Goal: Task Accomplishment & Management: Use online tool/utility

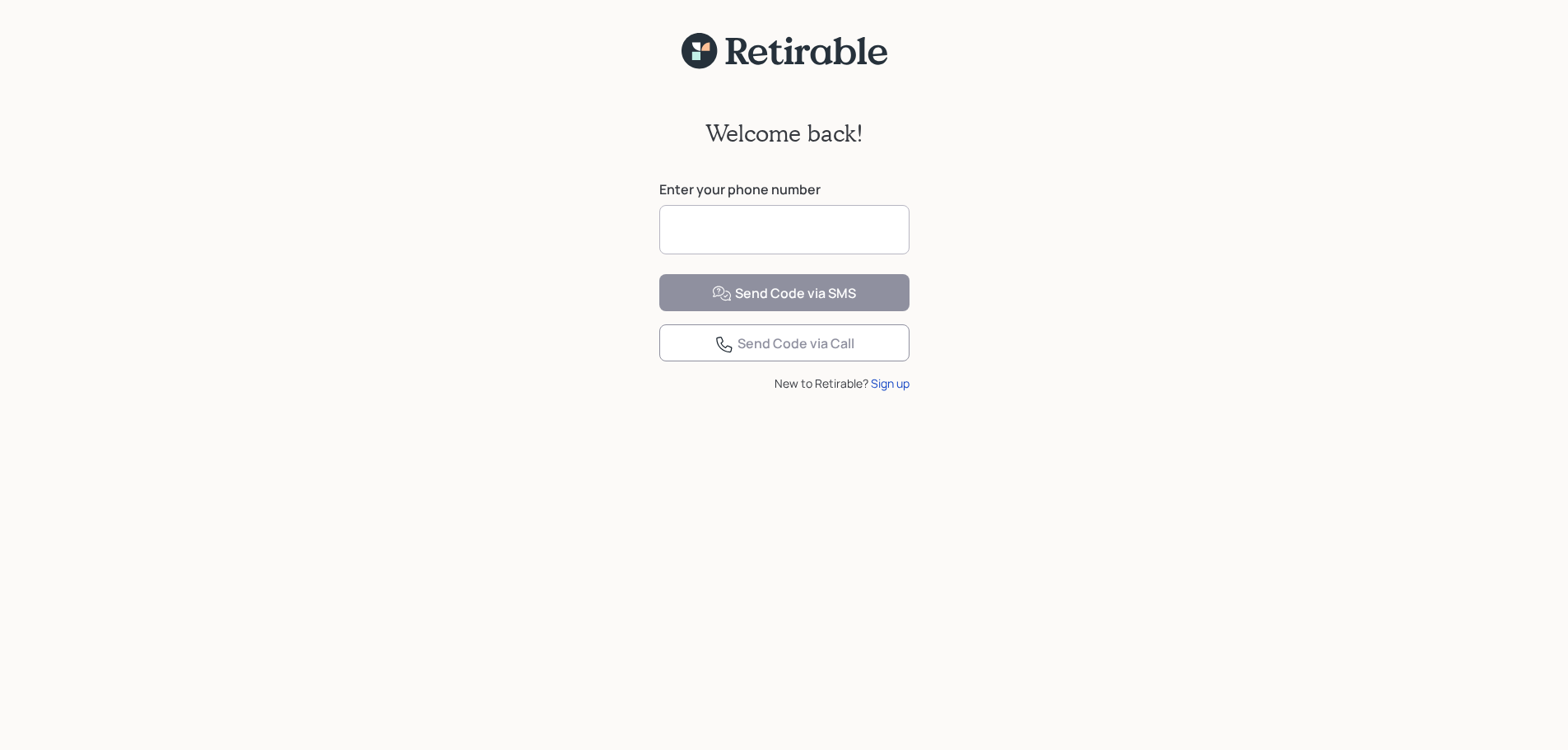
click at [798, 218] on input at bounding box center [784, 230] width 251 height 50
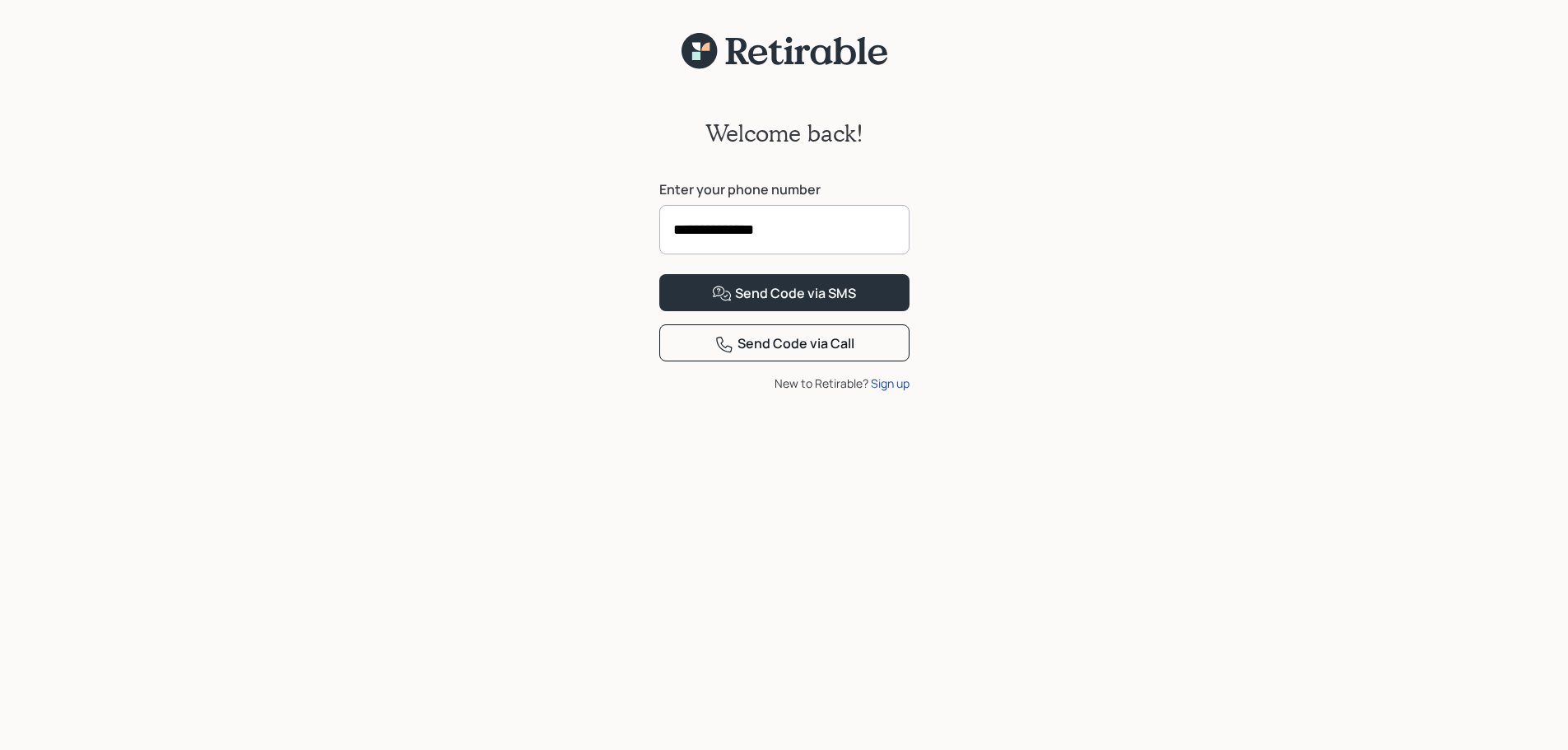
type input "**********"
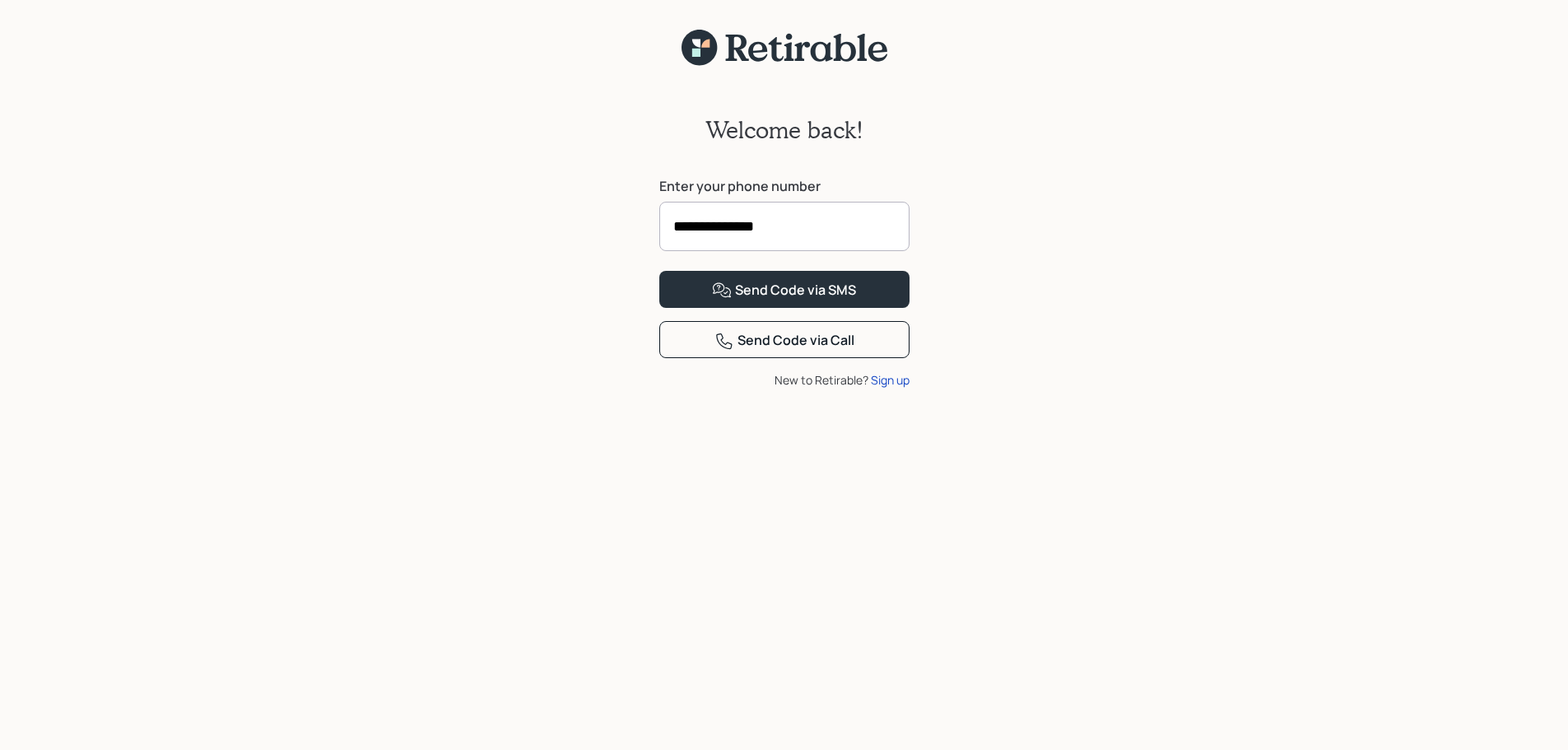
scroll to position [21, 0]
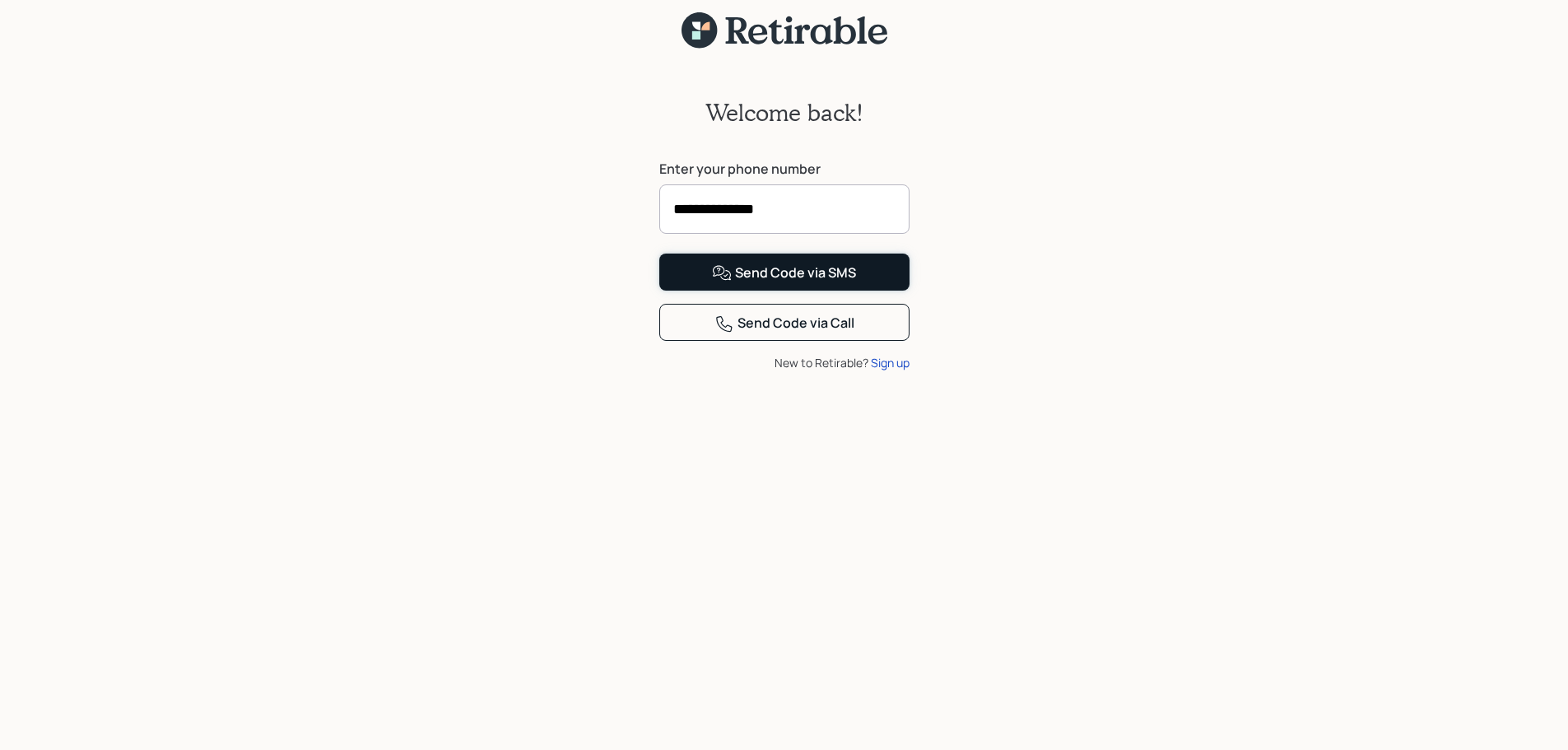
click at [845, 283] on div "Send Code via SMS" at bounding box center [784, 274] width 144 height 20
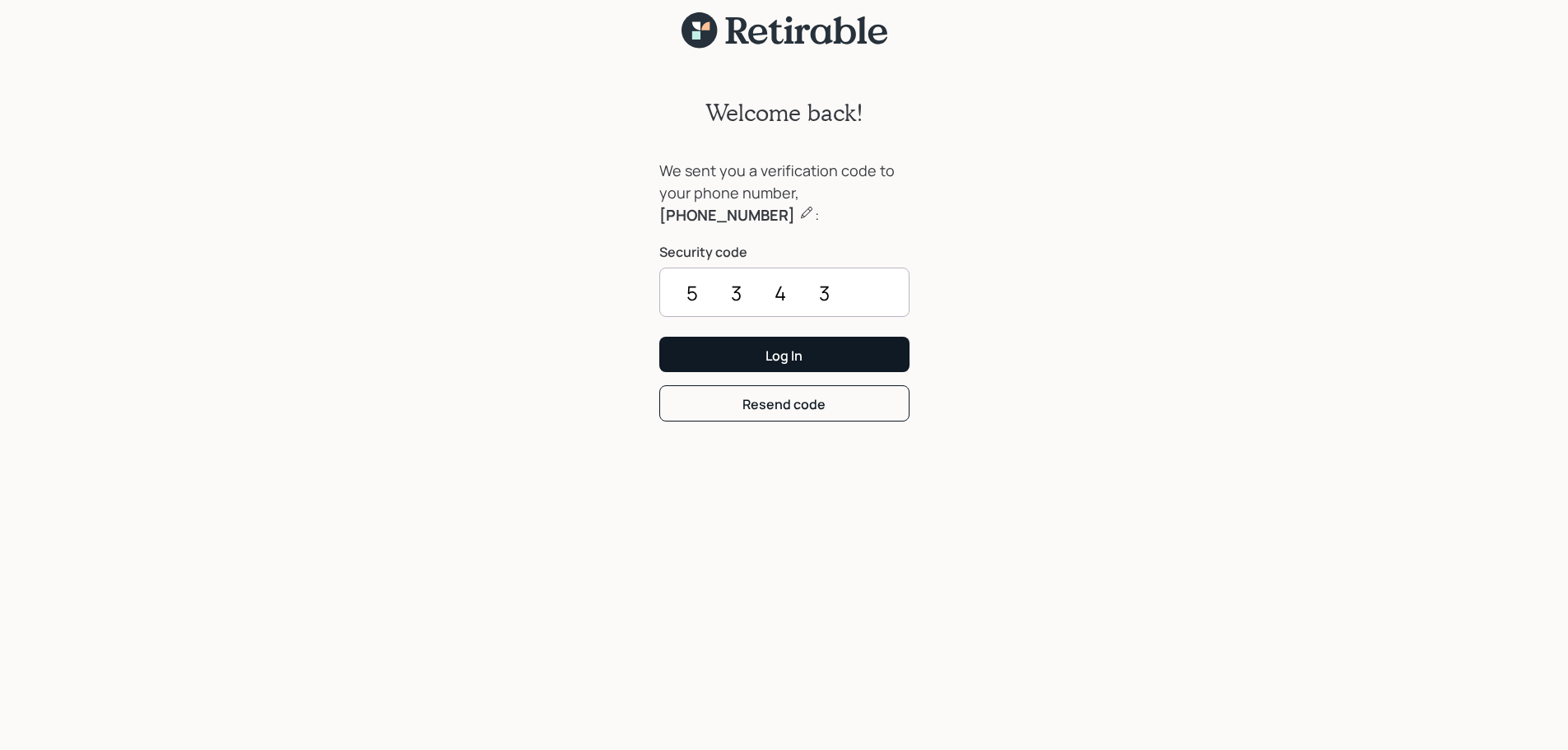
type input "5343"
click at [803, 358] on button "Log In" at bounding box center [784, 354] width 251 height 36
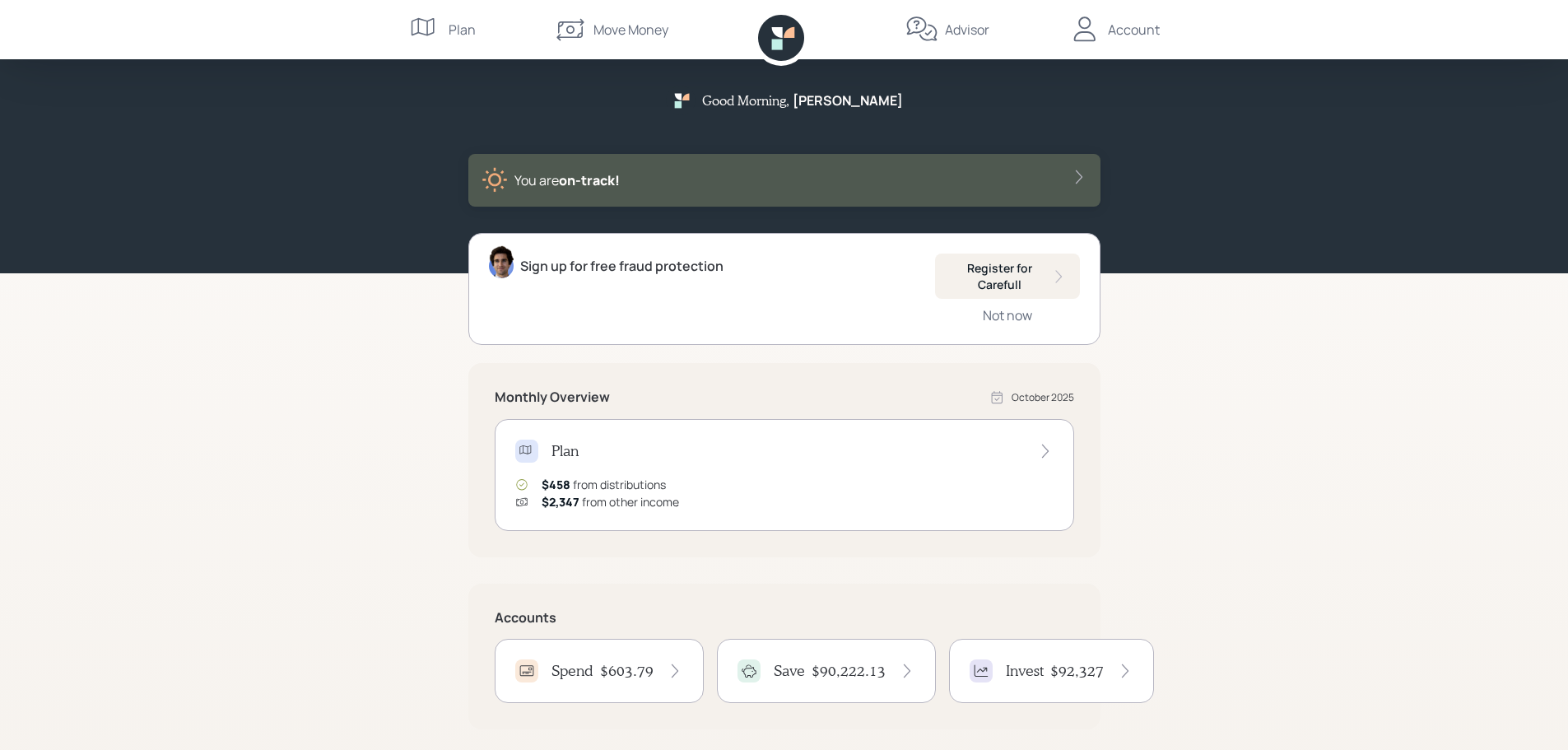
click at [624, 26] on div "Move Money" at bounding box center [630, 30] width 75 height 20
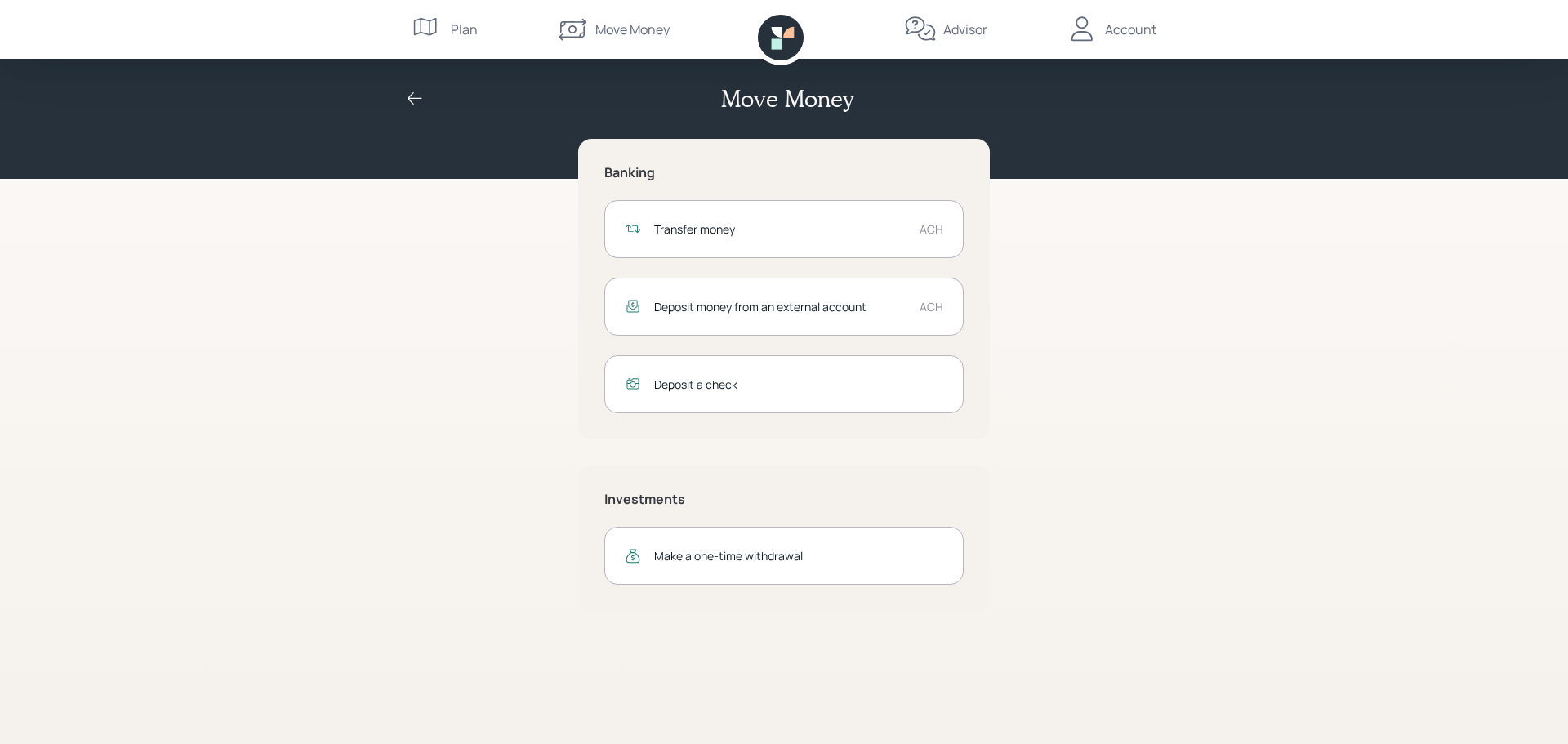
click at [621, 26] on div "Move Money" at bounding box center [632, 30] width 74 height 20
click at [566, 28] on icon at bounding box center [572, 29] width 33 height 33
click at [705, 225] on div "Transfer money" at bounding box center [781, 228] width 253 height 17
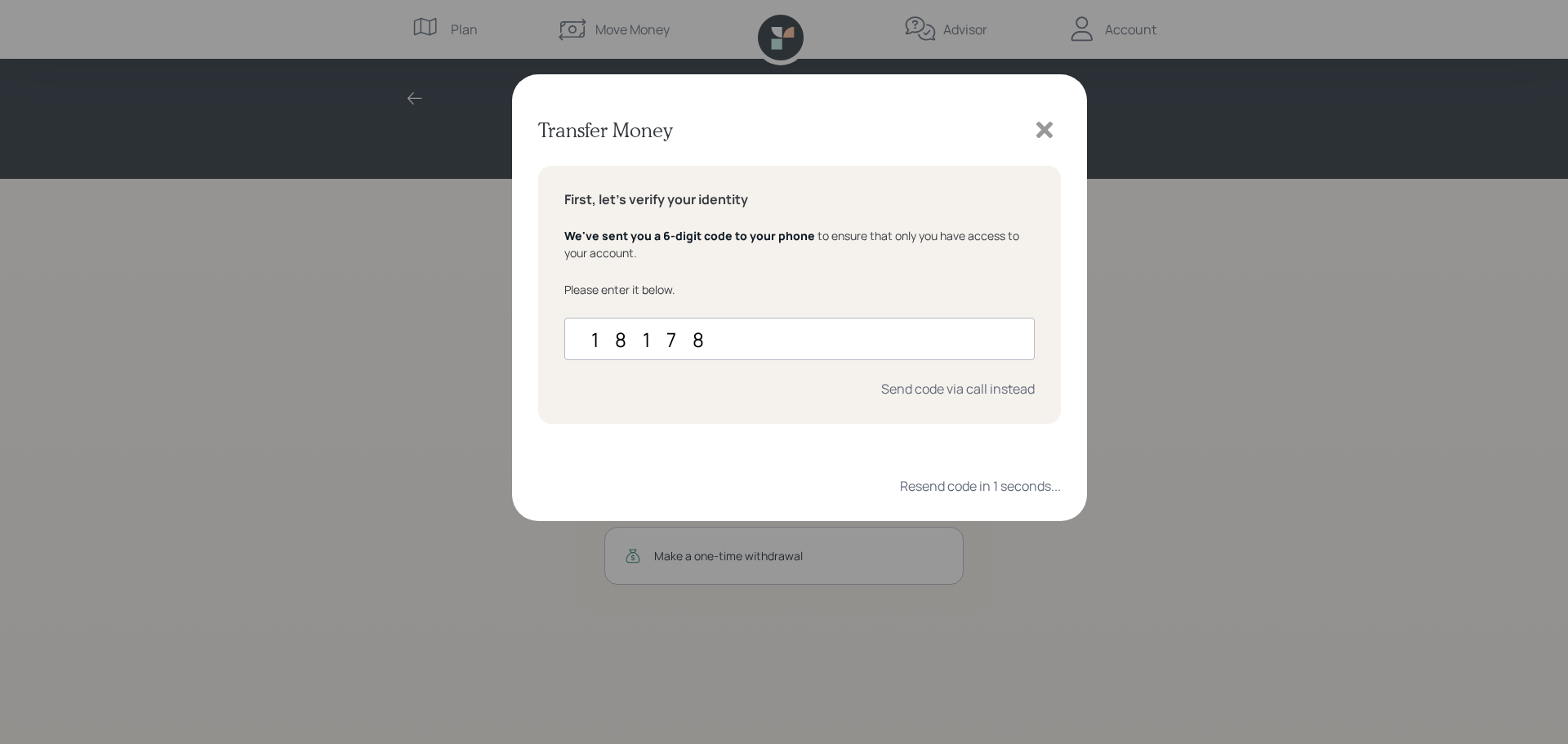
type input "181781"
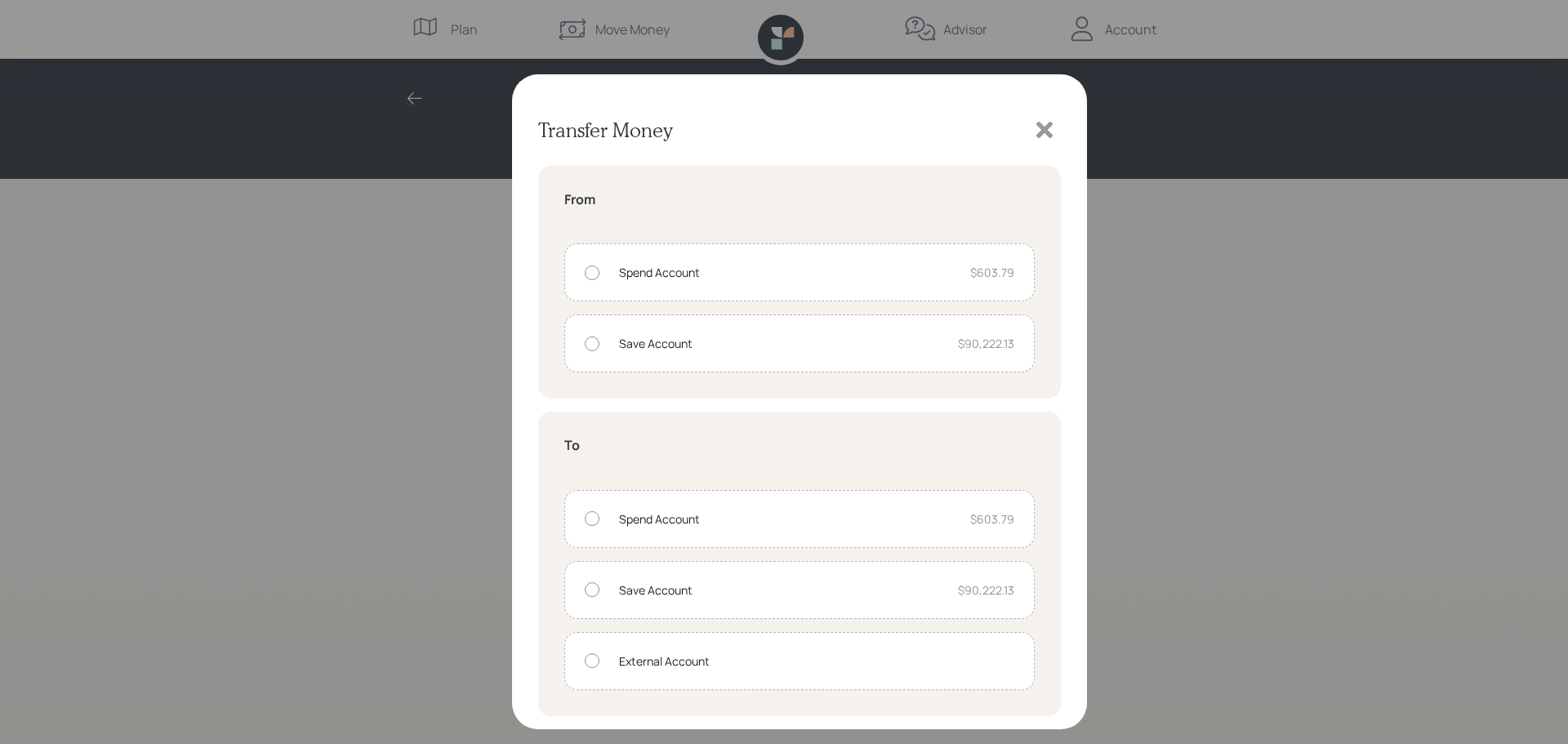
click at [590, 343] on div at bounding box center [592, 343] width 15 height 15
radio input "true"
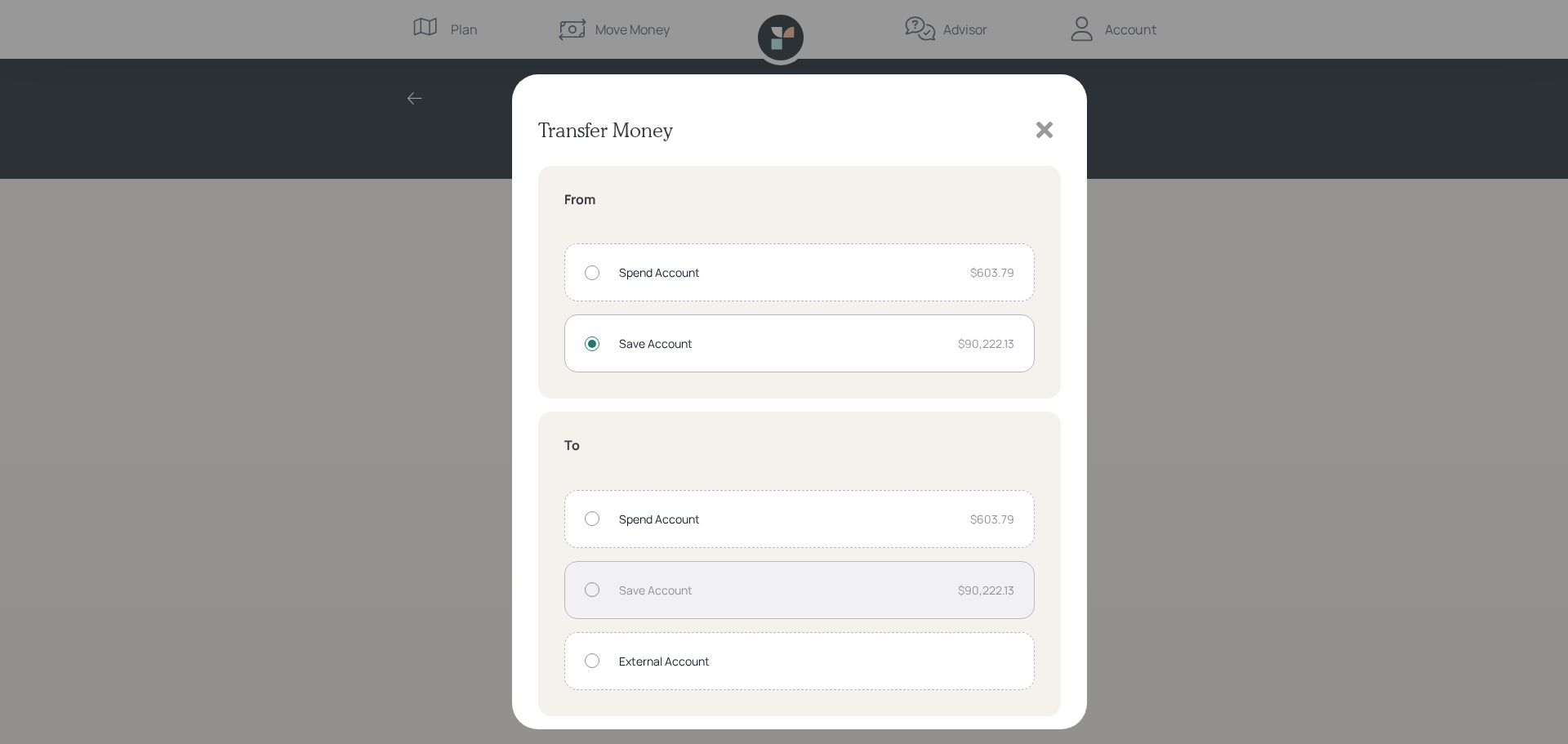
click at [590, 522] on div at bounding box center [592, 518] width 15 height 15
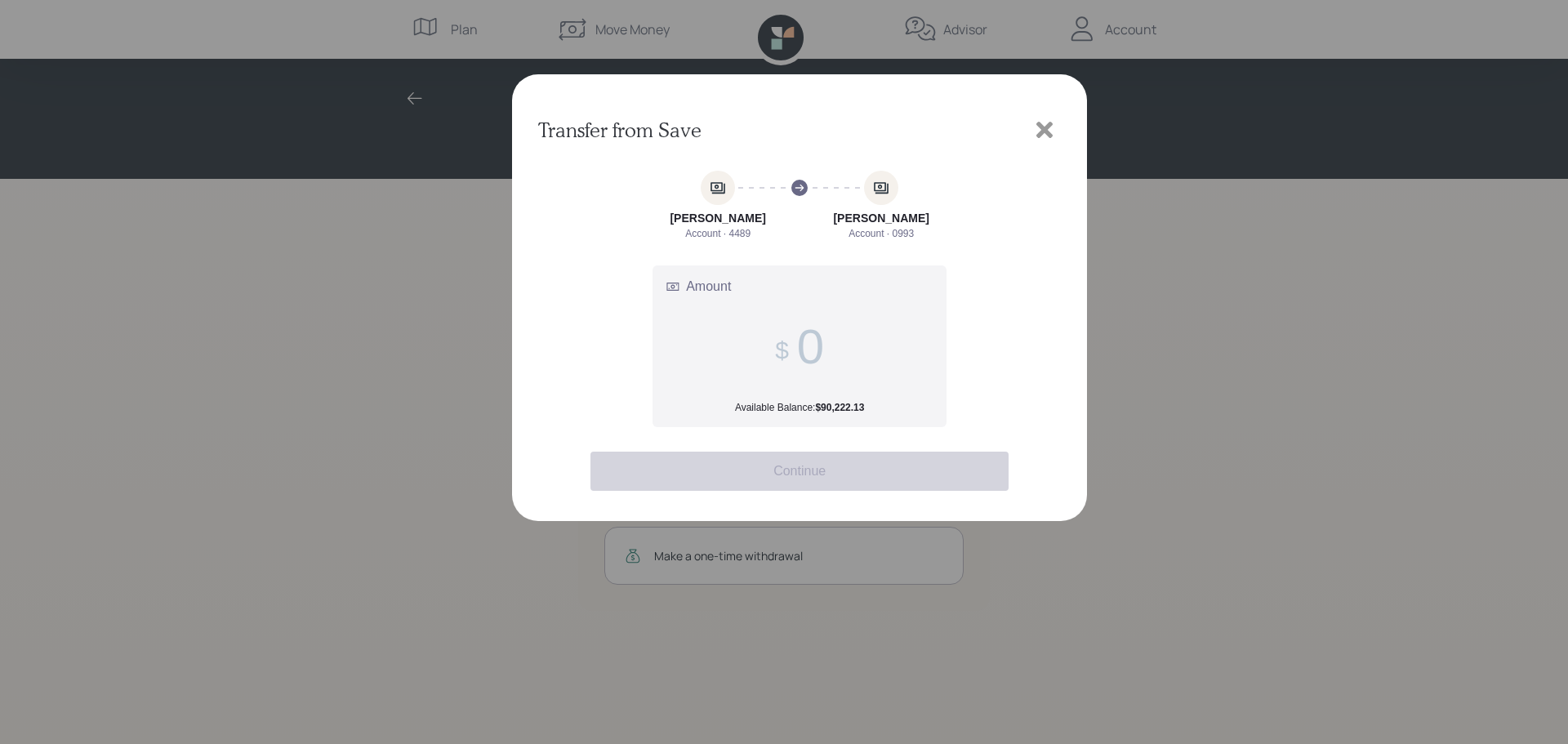
click at [798, 349] on input "Amount Available Balance: $90,222.13" at bounding box center [810, 346] width 27 height 56
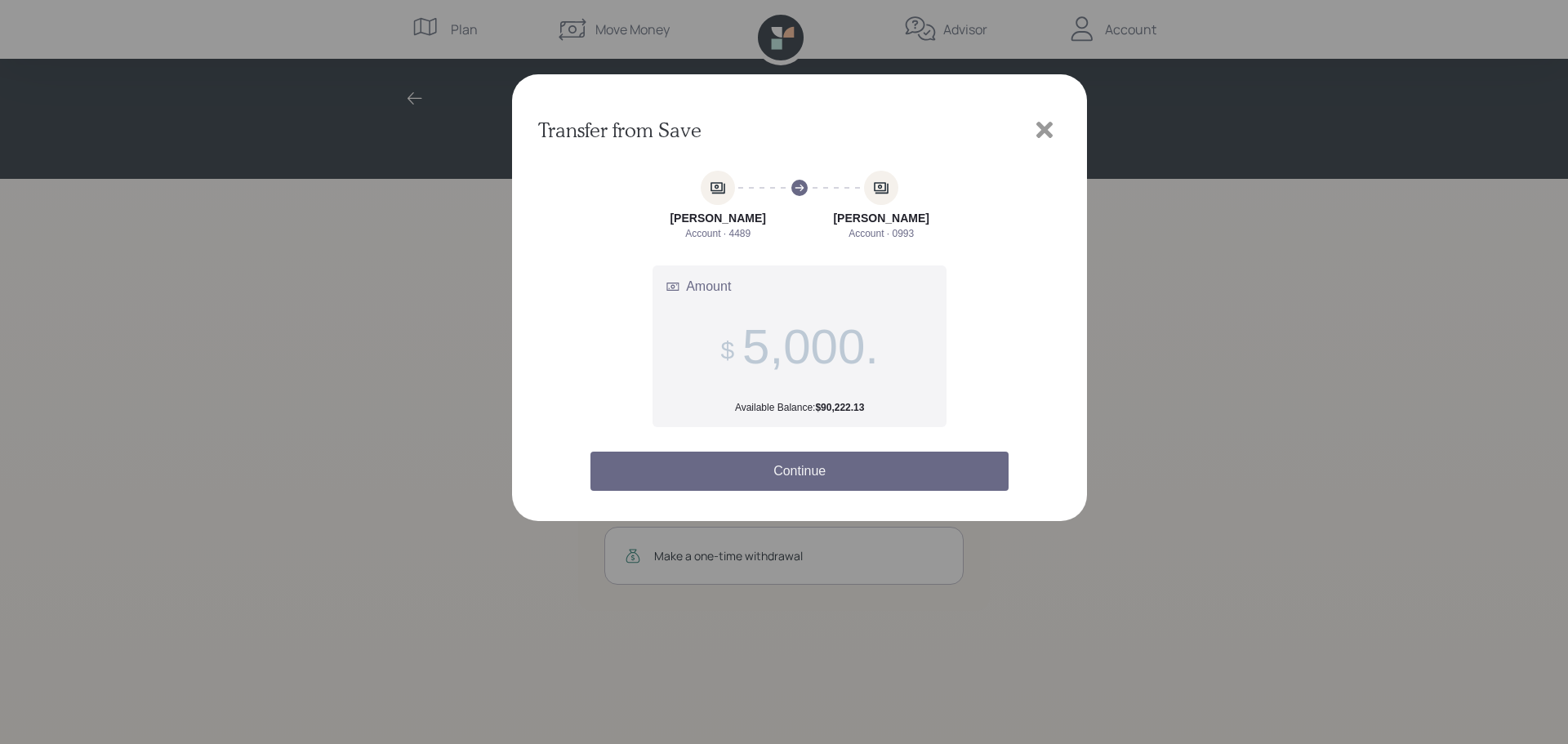
type input "5,000."
click at [893, 474] on button "Continue" at bounding box center [799, 472] width 418 height 39
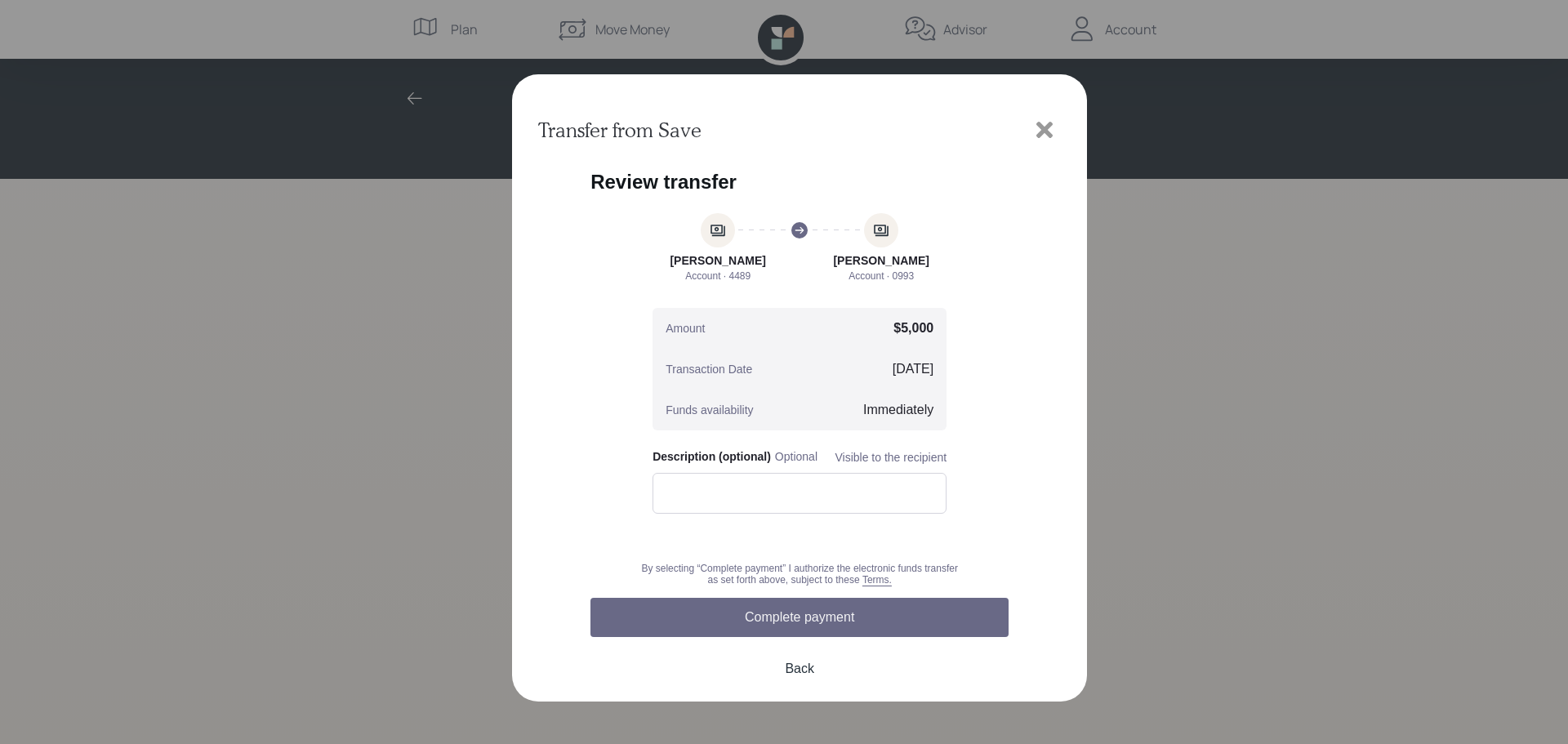
click at [848, 614] on button "Complete payment" at bounding box center [799, 618] width 418 height 39
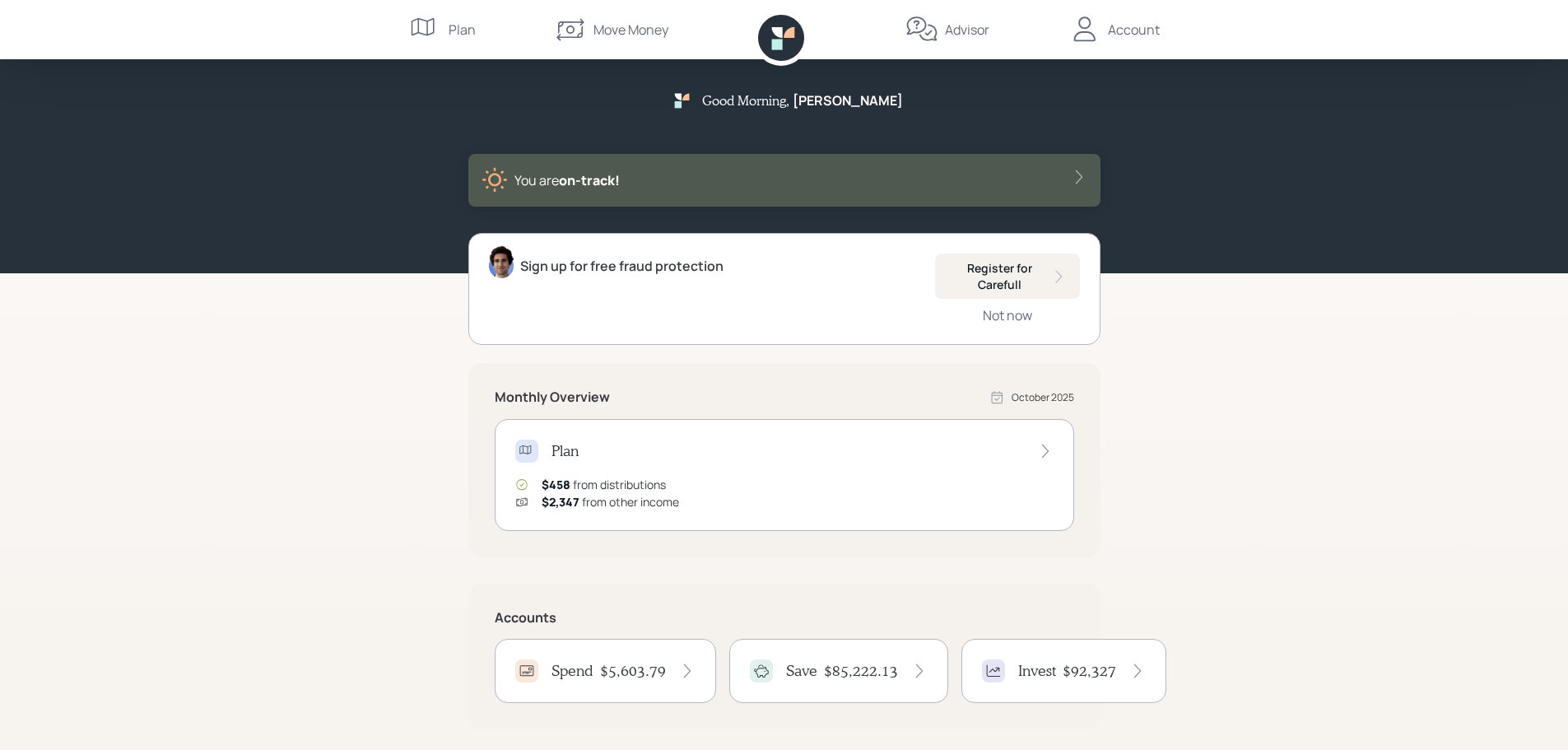
click at [609, 25] on div "Move Money" at bounding box center [630, 30] width 75 height 20
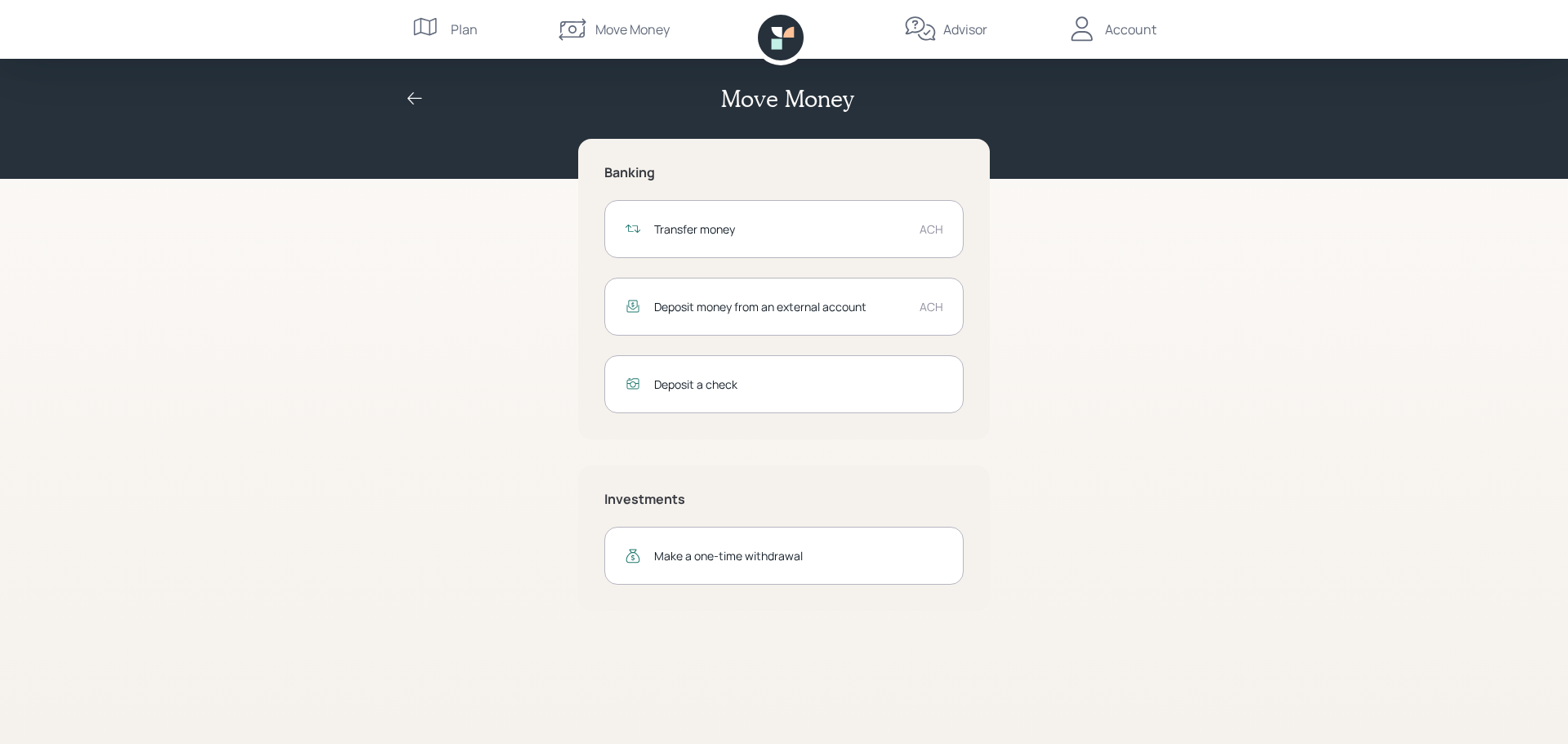
click at [701, 225] on div "Transfer money" at bounding box center [781, 228] width 253 height 17
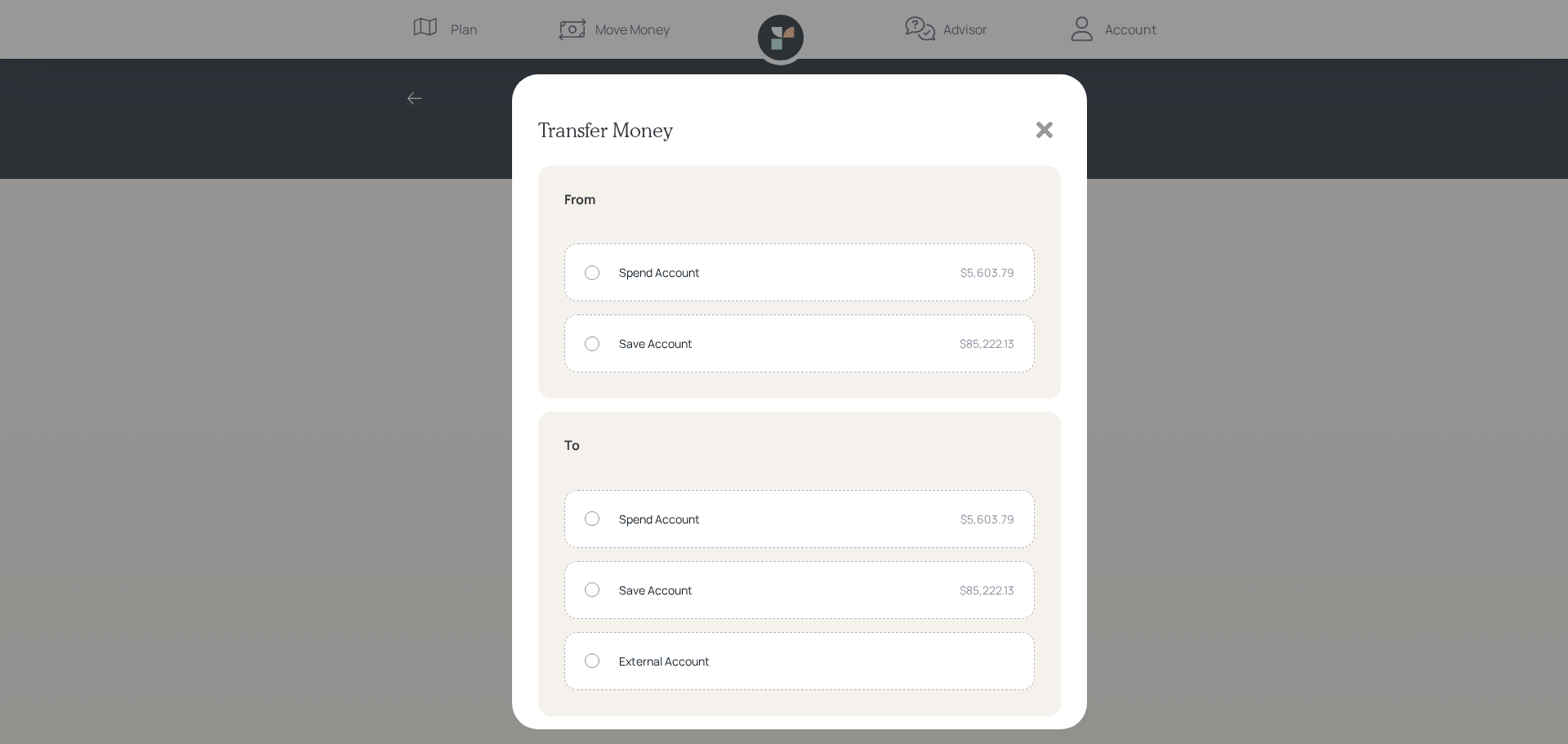
click at [590, 277] on div at bounding box center [592, 272] width 15 height 15
radio input "true"
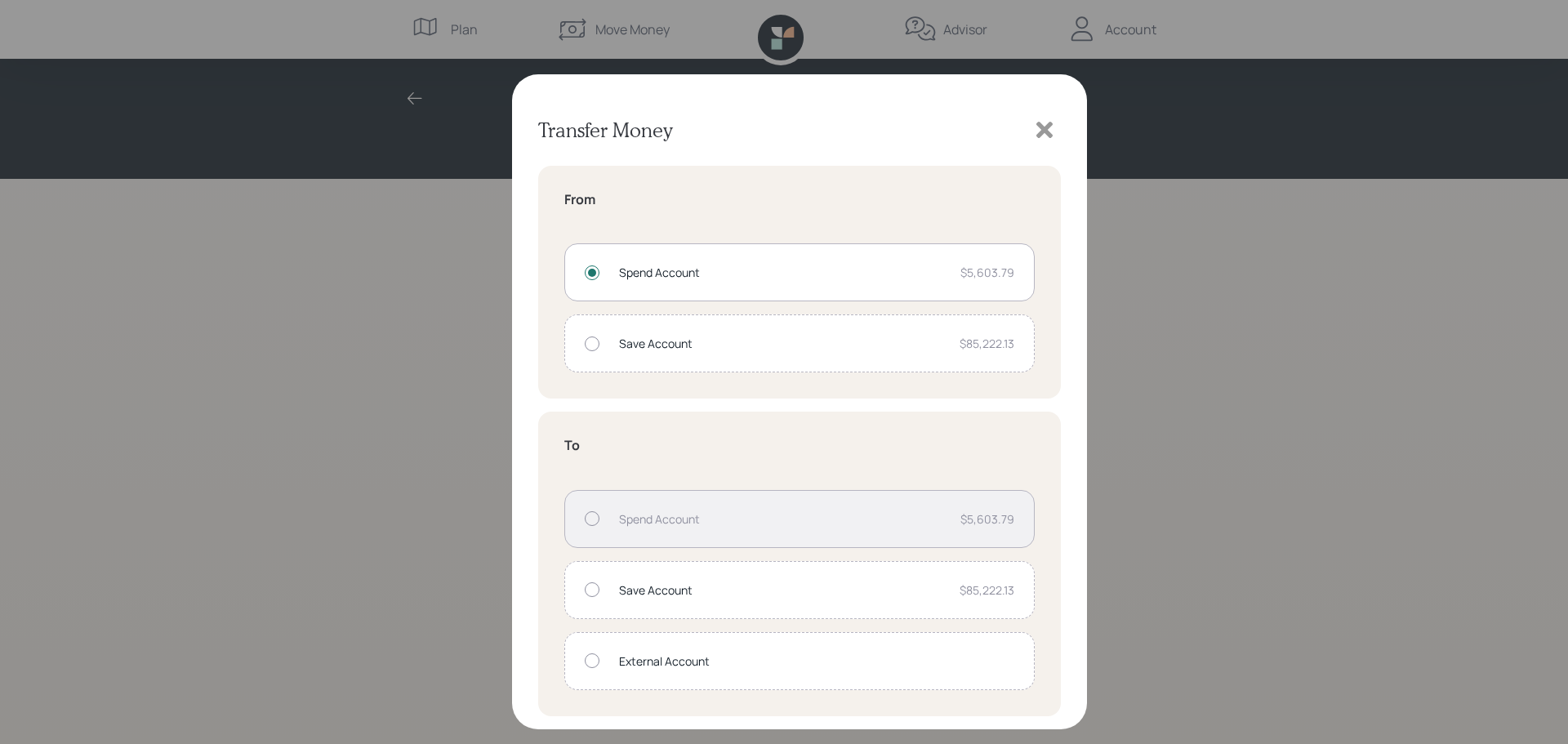
click at [593, 663] on div at bounding box center [592, 660] width 15 height 15
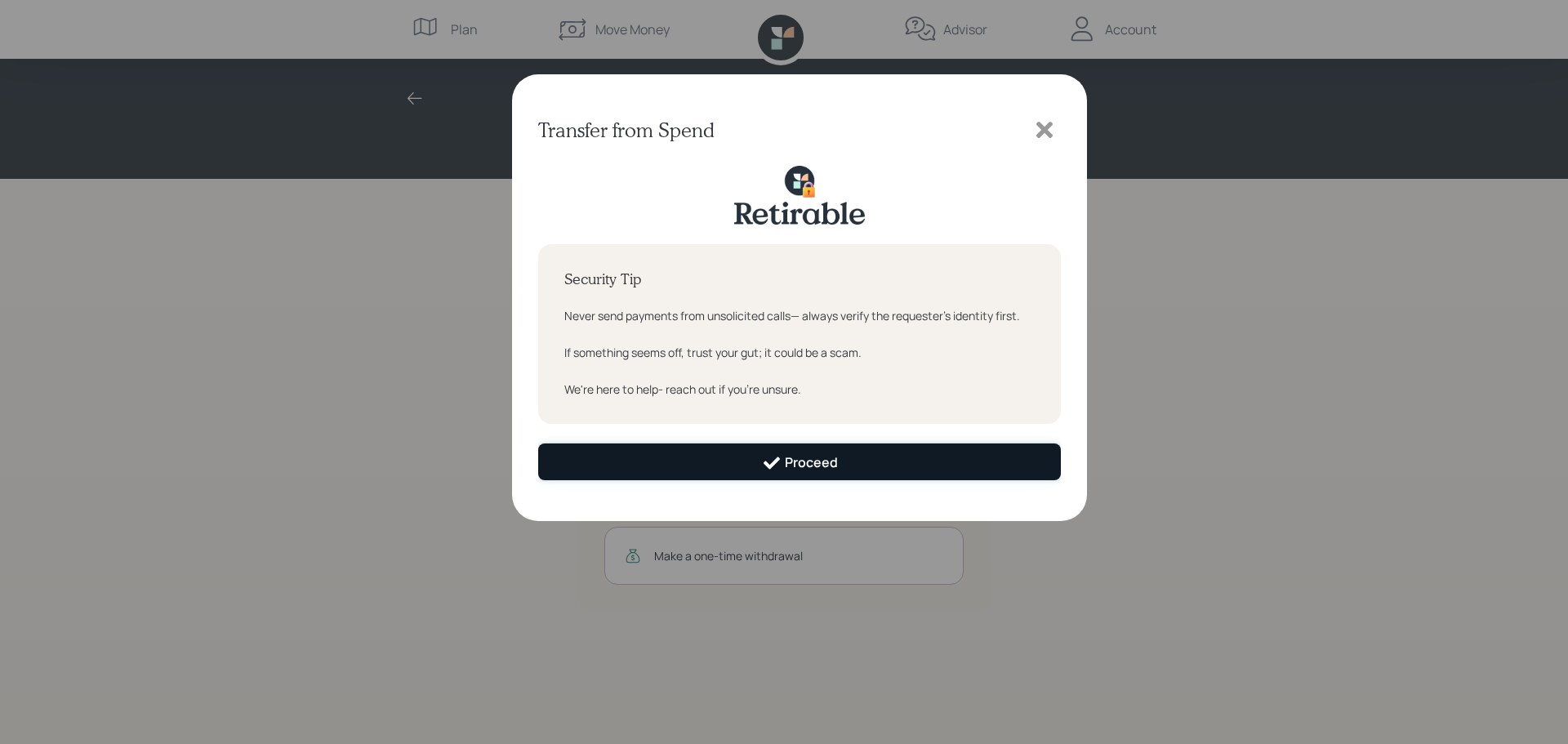
click at [871, 467] on button "Proceed" at bounding box center [799, 461] width 523 height 37
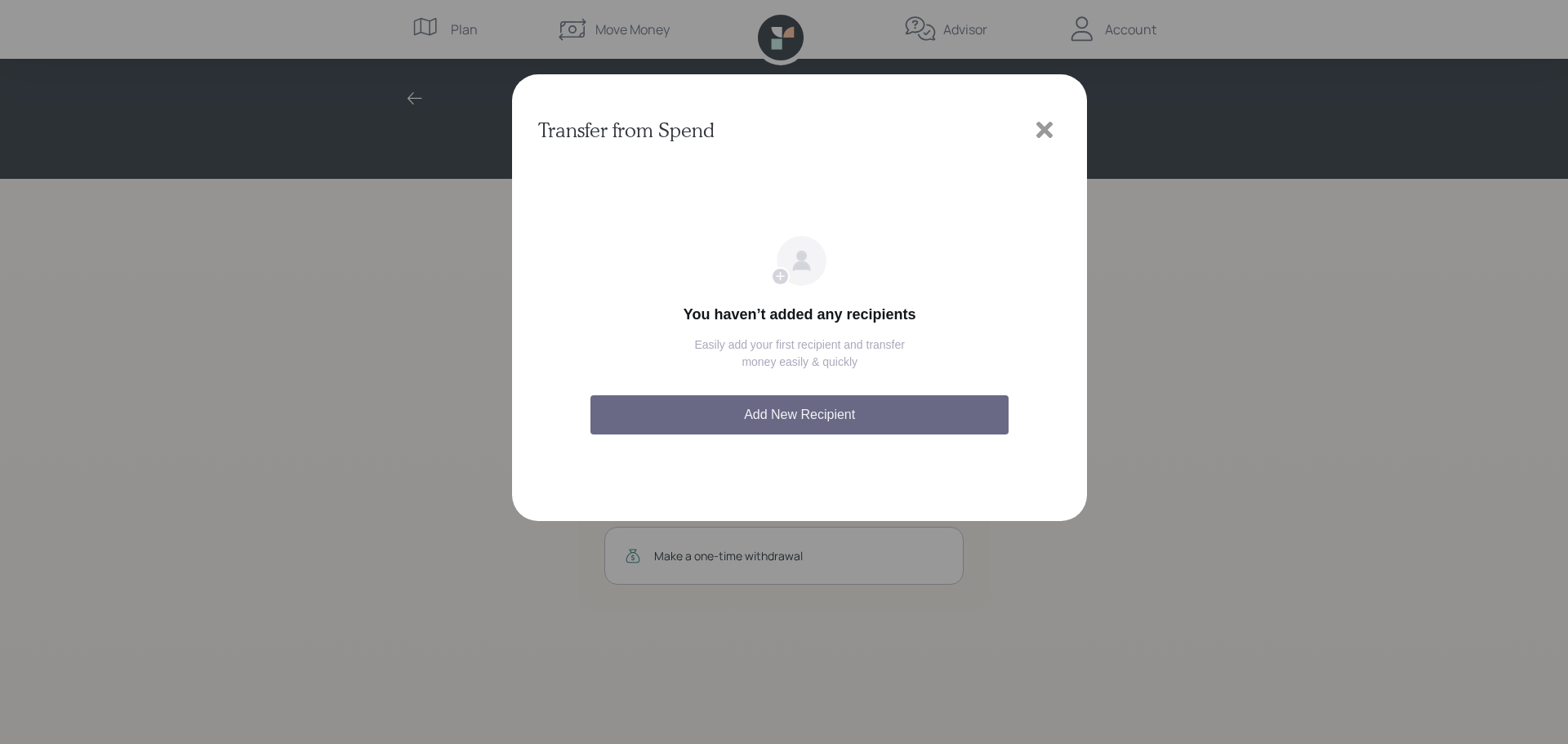
click at [856, 412] on button "Add New Recipient" at bounding box center [799, 415] width 418 height 39
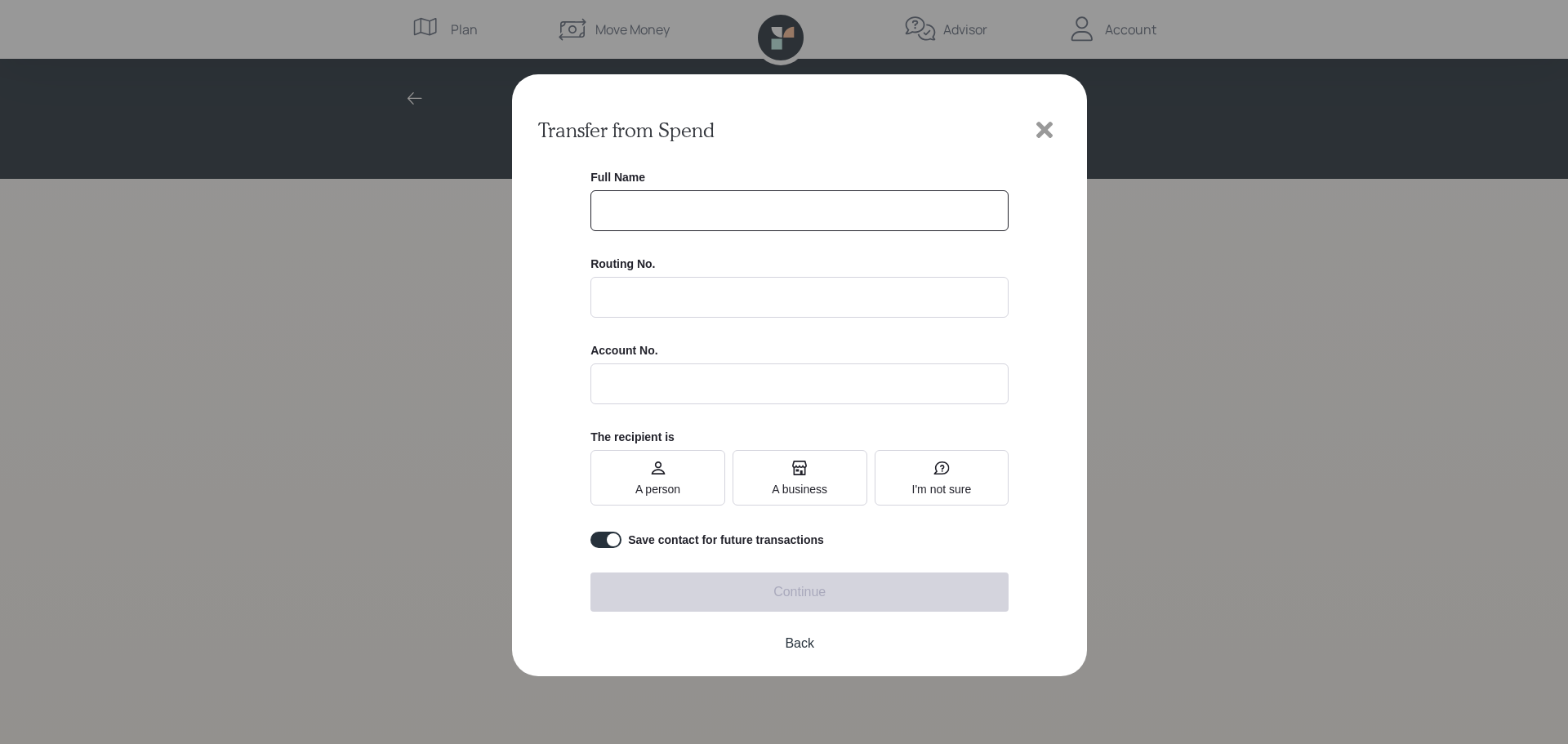
click at [629, 211] on input "text" at bounding box center [799, 210] width 418 height 40
type input "[PERSON_NAME]"
click at [665, 296] on input at bounding box center [799, 297] width 418 height 40
type input "011201759"
click at [674, 380] on input "text" at bounding box center [799, 383] width 418 height 40
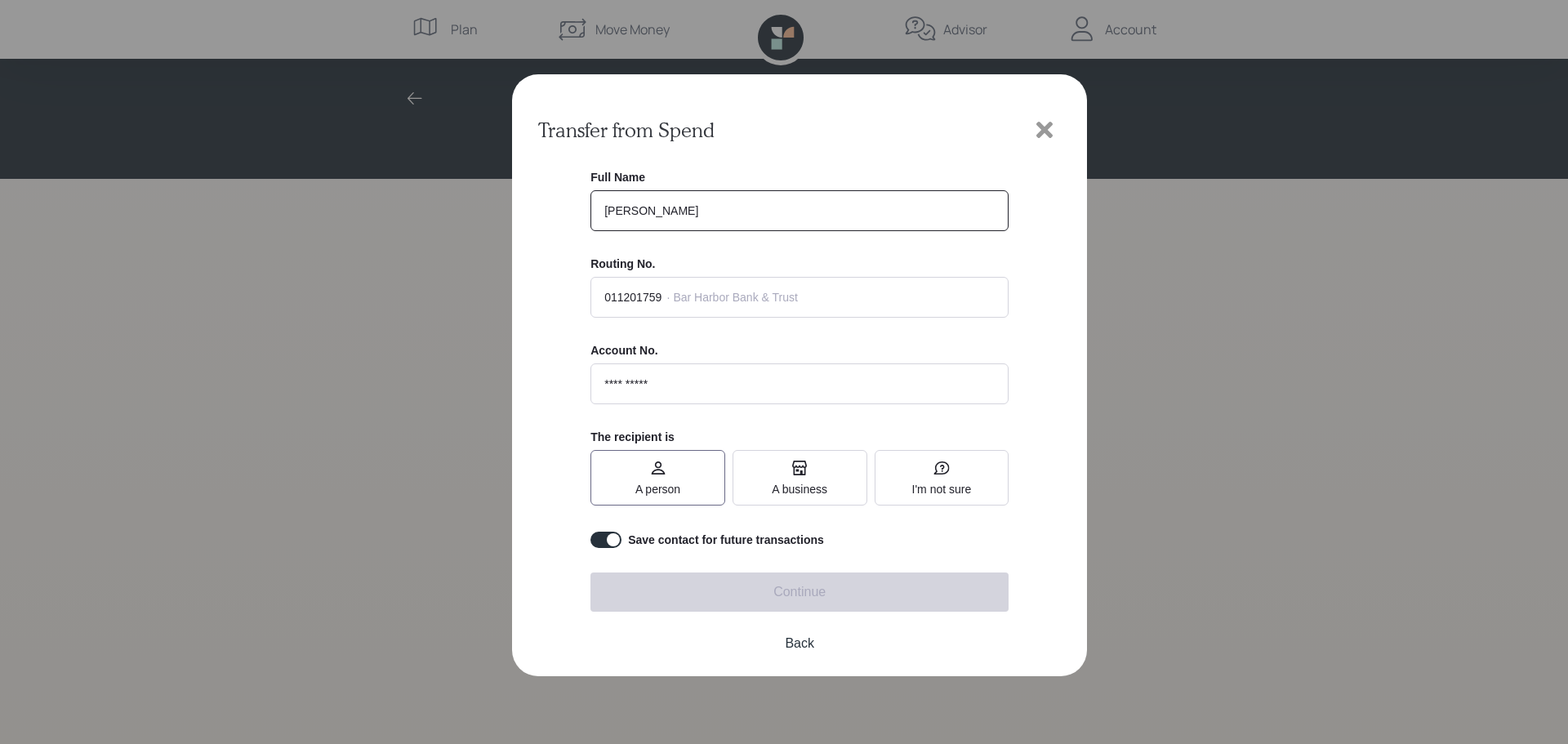
type input "**********"
click at [656, 478] on span "A person" at bounding box center [658, 478] width 45 height 36
click at [635, 478] on input "A person" at bounding box center [635, 478] width 0 height 0
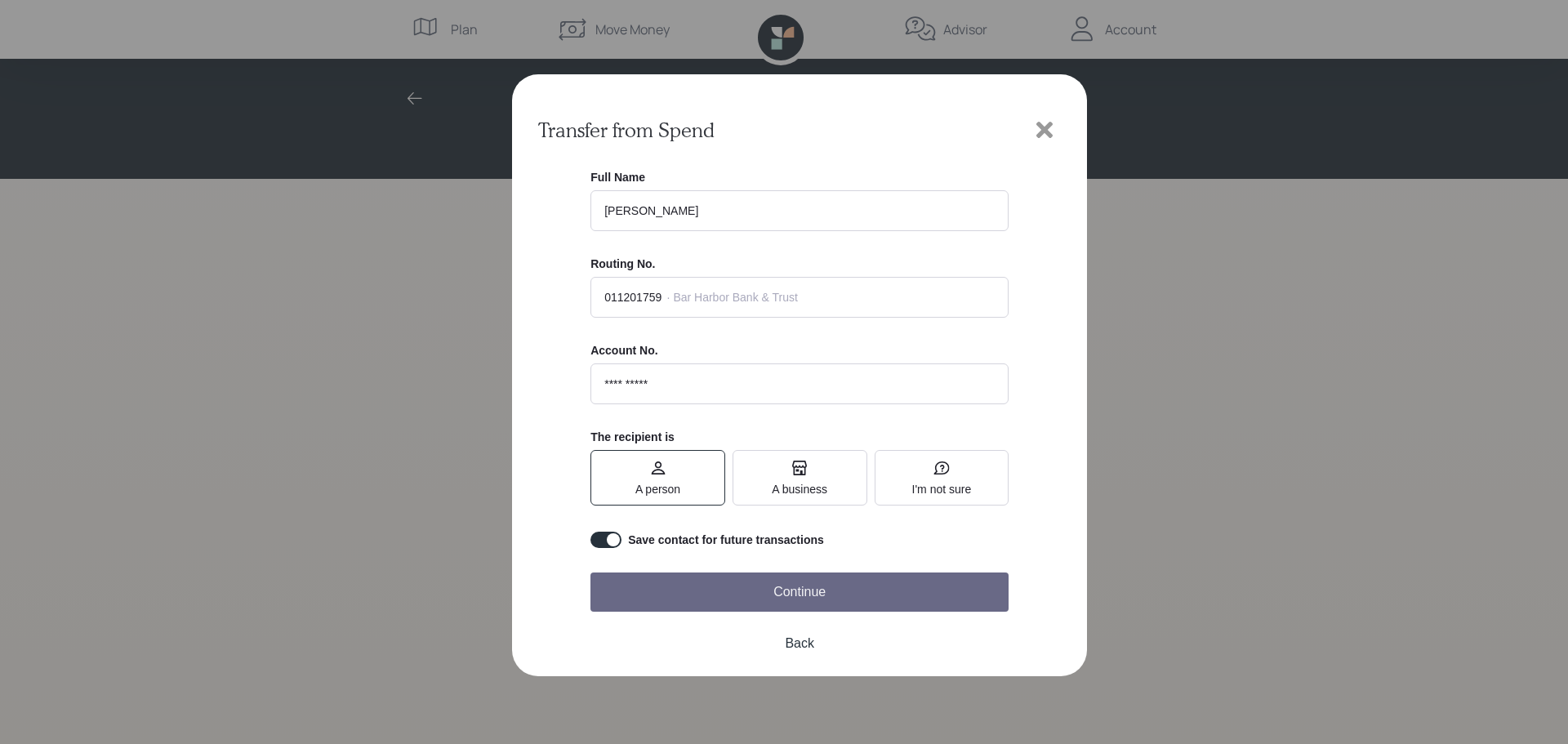
click at [832, 595] on button "Continue" at bounding box center [799, 592] width 418 height 39
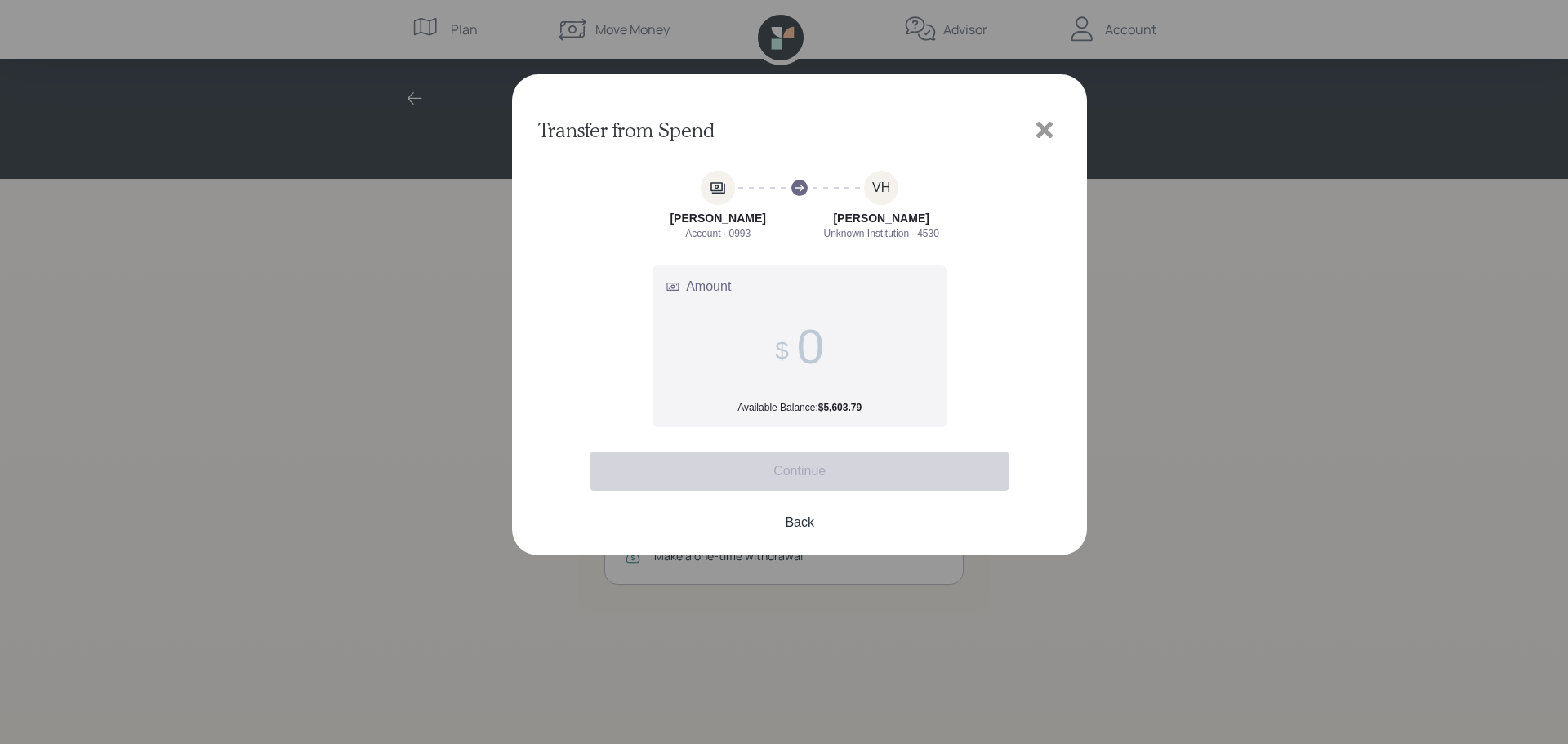
click at [880, 196] on div "VH" at bounding box center [881, 187] width 35 height 35
click at [805, 335] on input "Amount Available Balance: $5,603.79" at bounding box center [810, 346] width 27 height 56
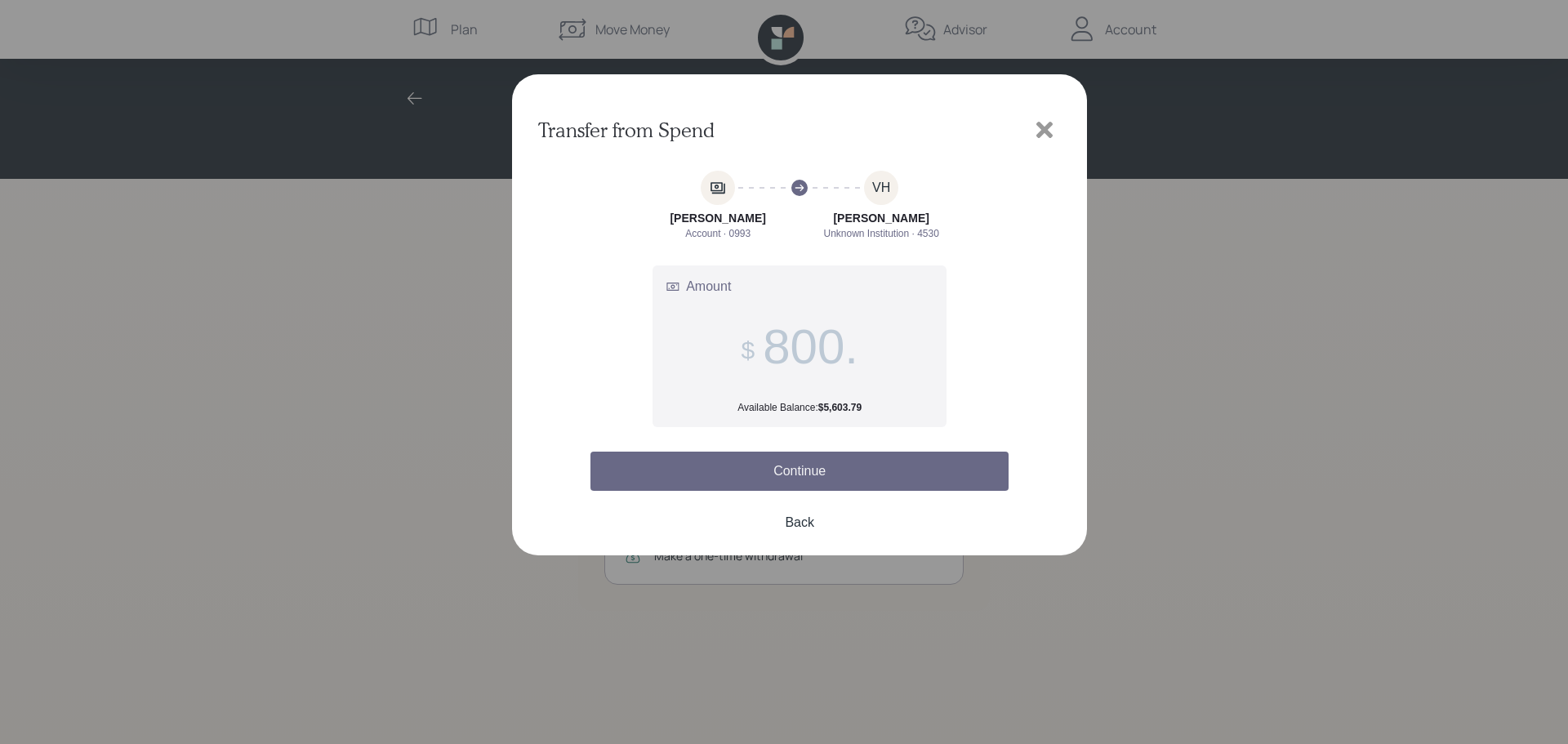
type input "800."
click at [877, 477] on button "Continue" at bounding box center [799, 472] width 418 height 39
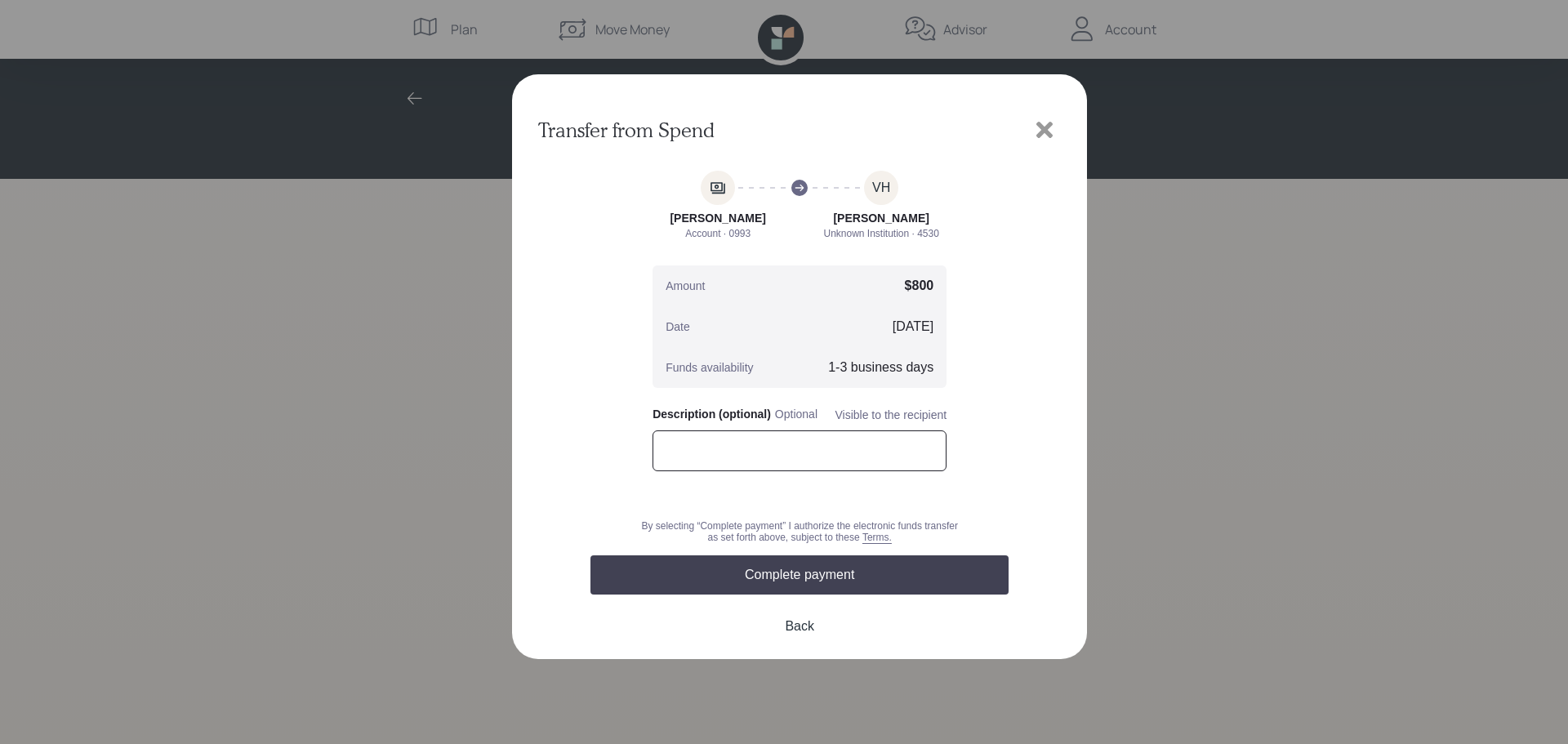
click at [725, 454] on input "text" at bounding box center [799, 450] width 294 height 40
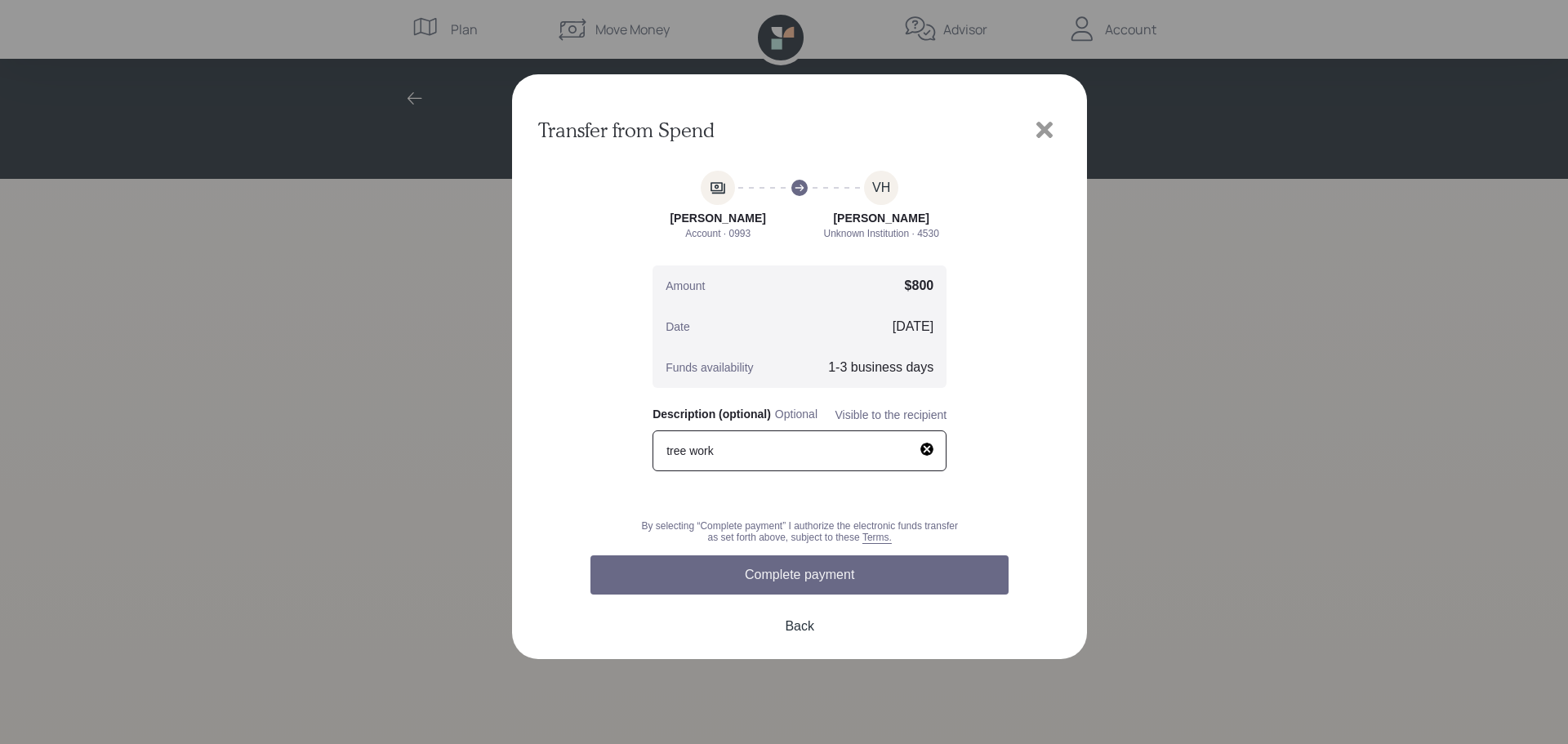
type input "tree work"
click at [861, 576] on button "Complete payment" at bounding box center [799, 575] width 418 height 39
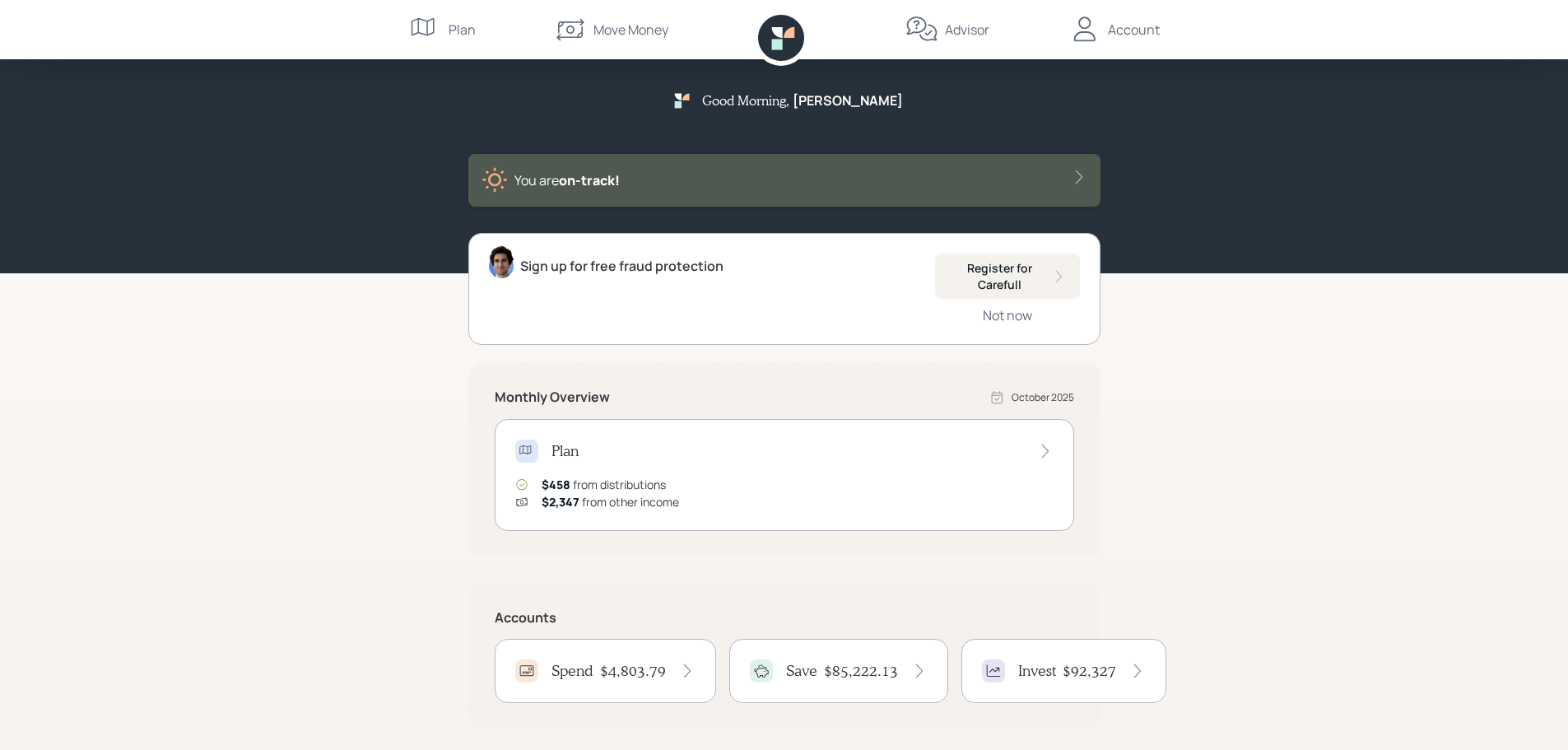
click at [1120, 27] on div "Account" at bounding box center [1133, 30] width 52 height 20
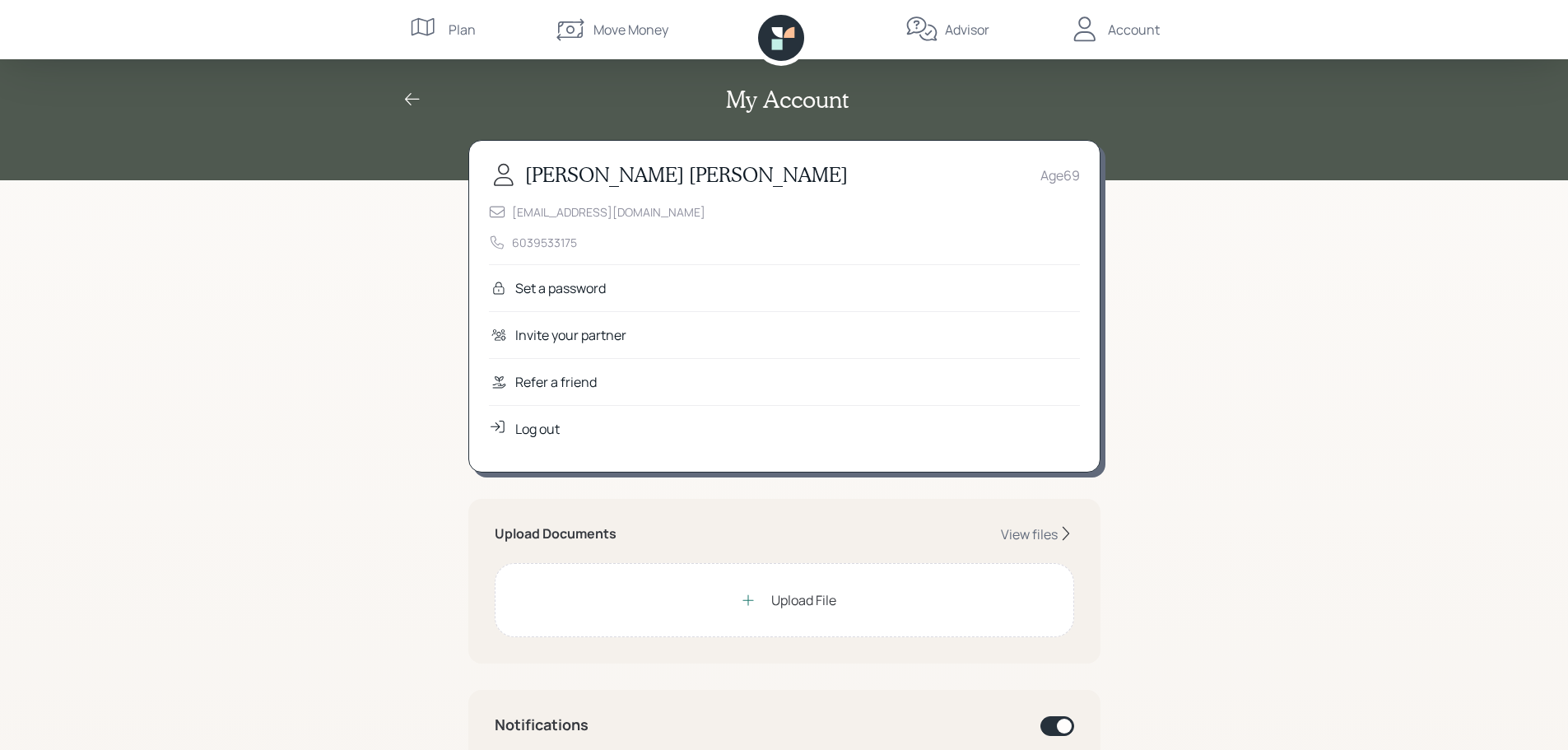
click at [529, 431] on div "Log out" at bounding box center [537, 429] width 45 height 20
